Goal: Task Accomplishment & Management: Use online tool/utility

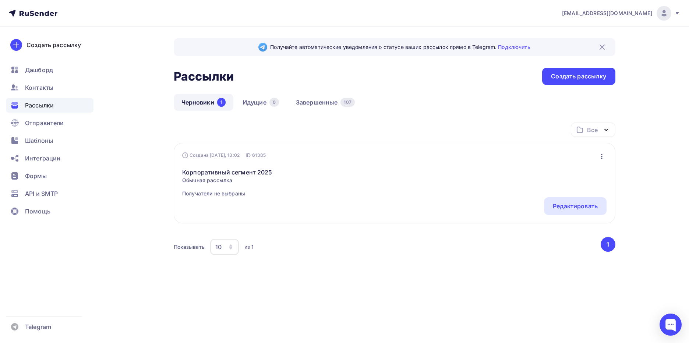
click at [39, 13] on icon at bounding box center [33, 13] width 49 height 9
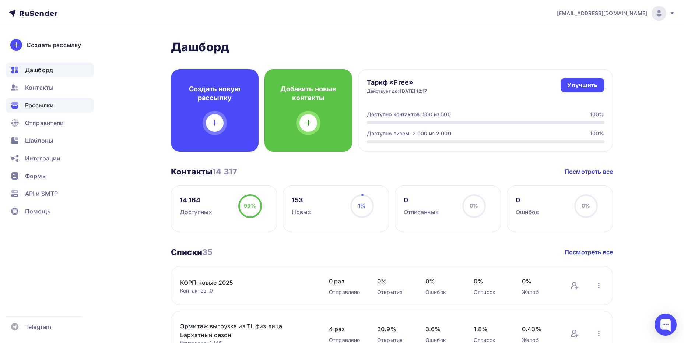
click at [39, 103] on span "Рассылки" at bounding box center [39, 105] width 29 height 9
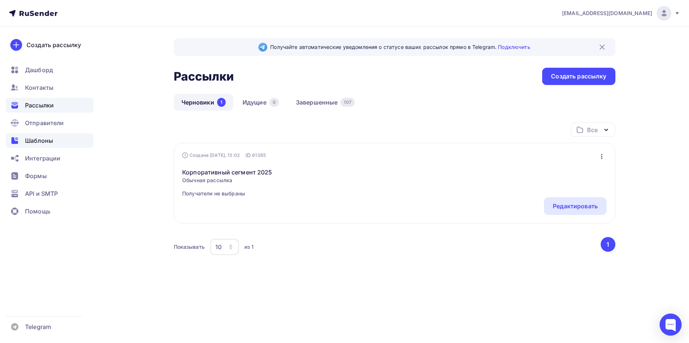
click at [30, 138] on span "Шаблоны" at bounding box center [39, 140] width 28 height 9
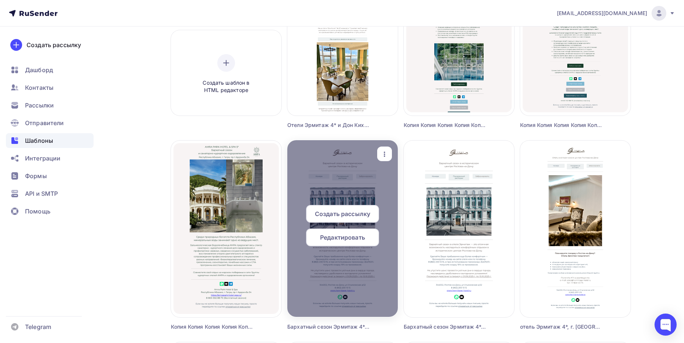
scroll to position [221, 0]
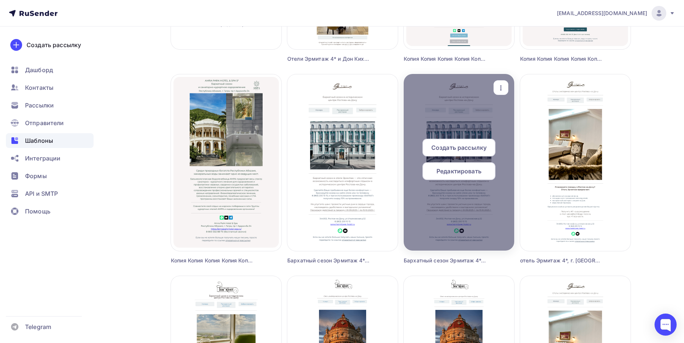
click at [503, 85] on icon "button" at bounding box center [500, 88] width 9 height 9
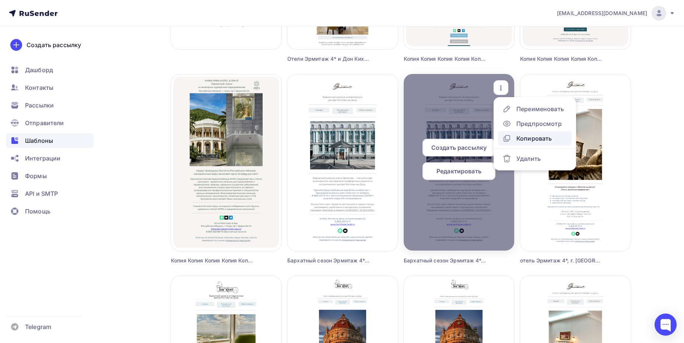
click at [521, 138] on div "Копировать" at bounding box center [533, 138] width 35 height 9
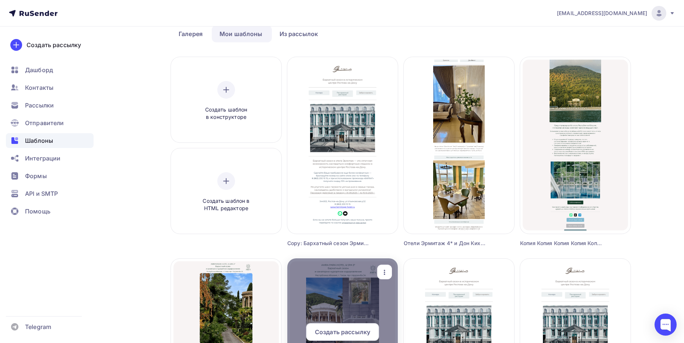
scroll to position [0, 0]
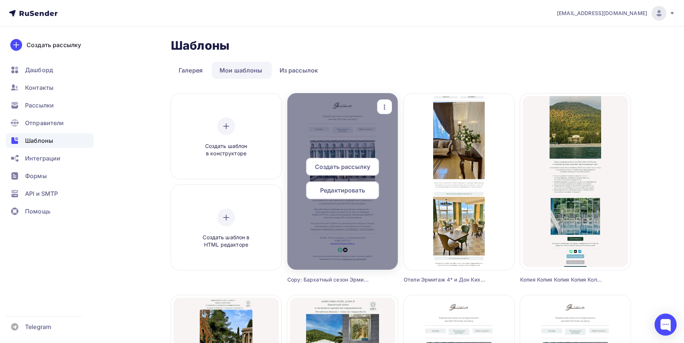
click at [385, 106] on icon "button" at bounding box center [384, 107] width 9 height 9
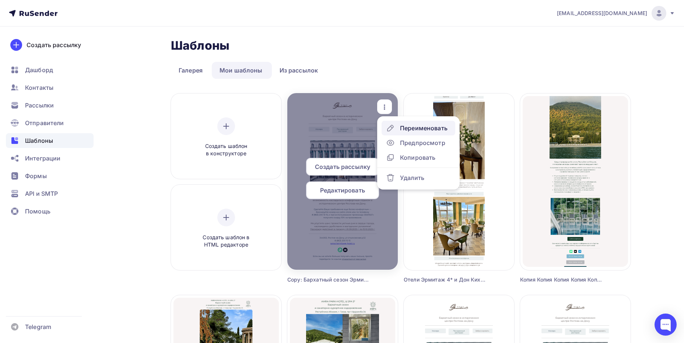
click at [409, 129] on div "Переименовать" at bounding box center [423, 128] width 47 height 9
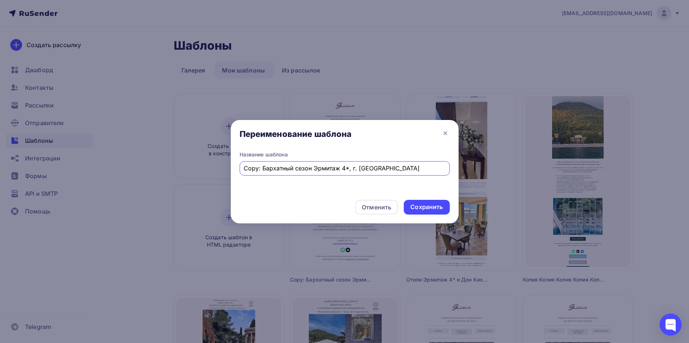
drag, startPoint x: 313, startPoint y: 168, endPoint x: 222, endPoint y: 167, distance: 90.9
click at [222, 167] on div "Переименование шаблона Название шаблона Copy: Бархатный сезон Эрмитаж 4*, г. [G…" at bounding box center [344, 171] width 689 height 343
type input "Медовый месяц Эрмитаж 4*, г. [GEOGRAPHIC_DATA]"
click at [419, 210] on div "Сохранить" at bounding box center [426, 207] width 32 height 8
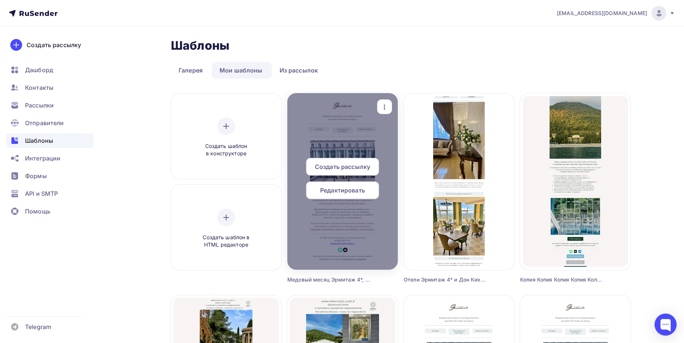
click at [324, 195] on div "Редактировать" at bounding box center [342, 191] width 73 height 18
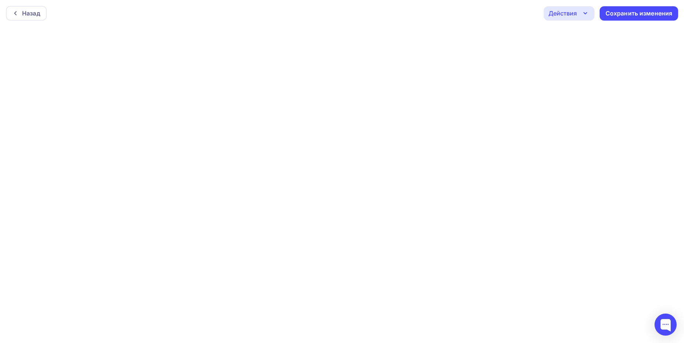
click at [571, 18] on div "Действия" at bounding box center [568, 13] width 51 height 14
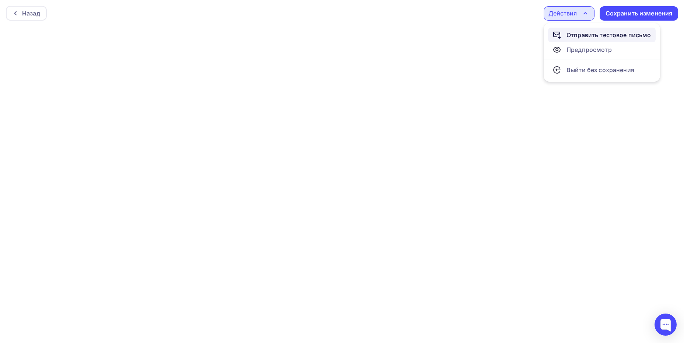
click at [574, 32] on div "Отправить тестовое письмо" at bounding box center [608, 35] width 85 height 9
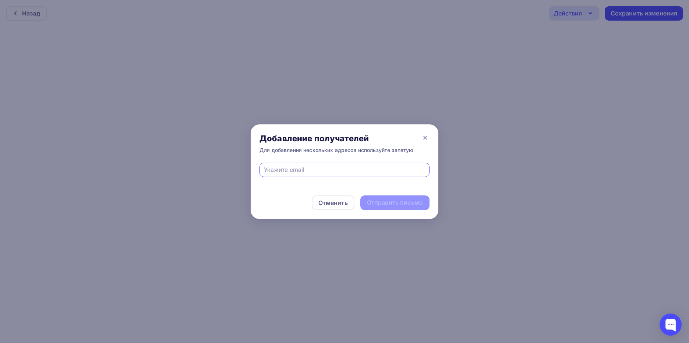
type input "[EMAIL_ADDRESS][DOMAIN_NAME]"
click at [397, 200] on div "Отправить письмо" at bounding box center [395, 202] width 56 height 8
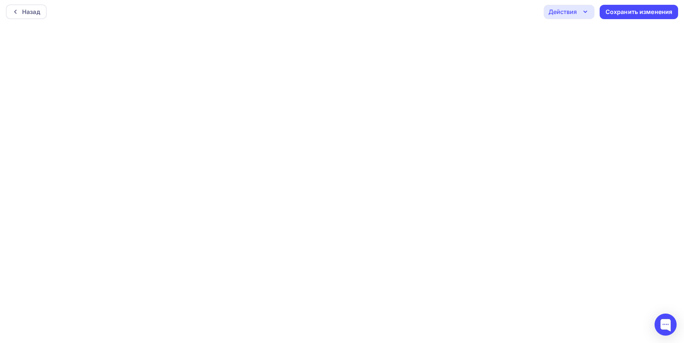
scroll to position [2, 0]
